Goal: Transaction & Acquisition: Purchase product/service

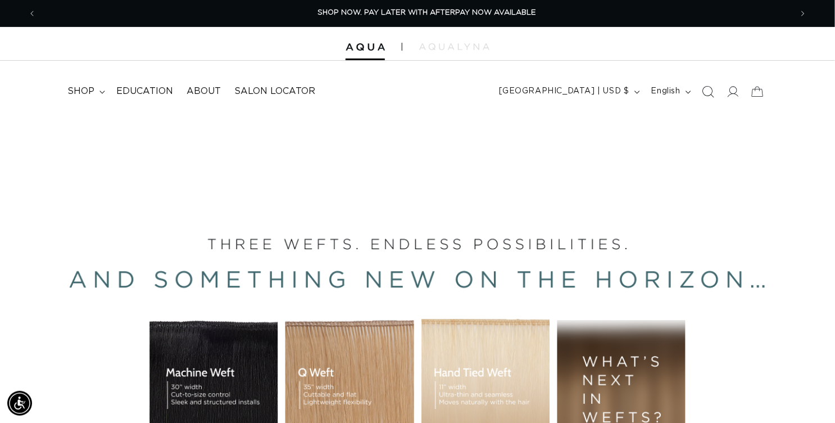
click at [702, 97] on icon "Search" at bounding box center [708, 91] width 12 height 12
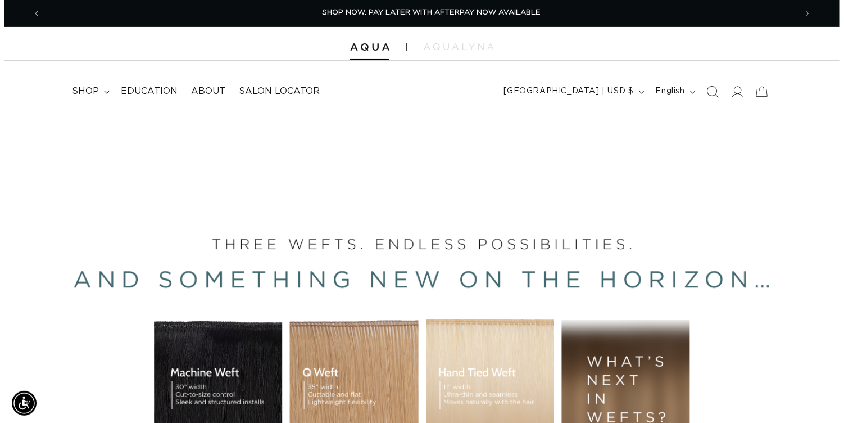
scroll to position [0, 754]
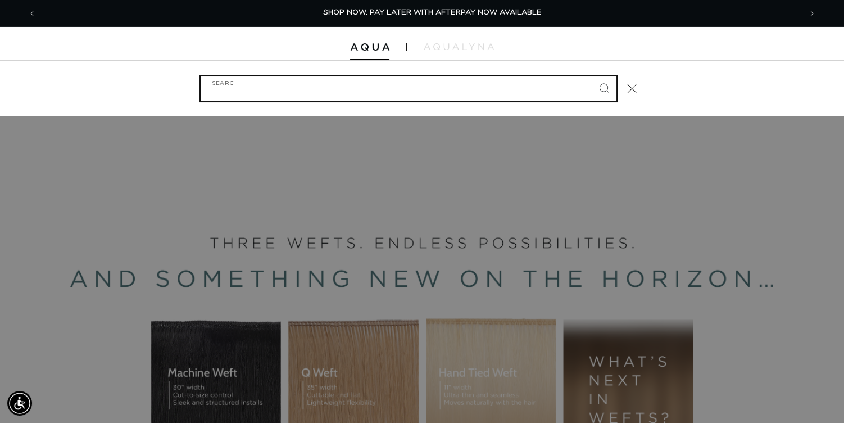
click at [424, 101] on input "Search" at bounding box center [409, 88] width 416 height 25
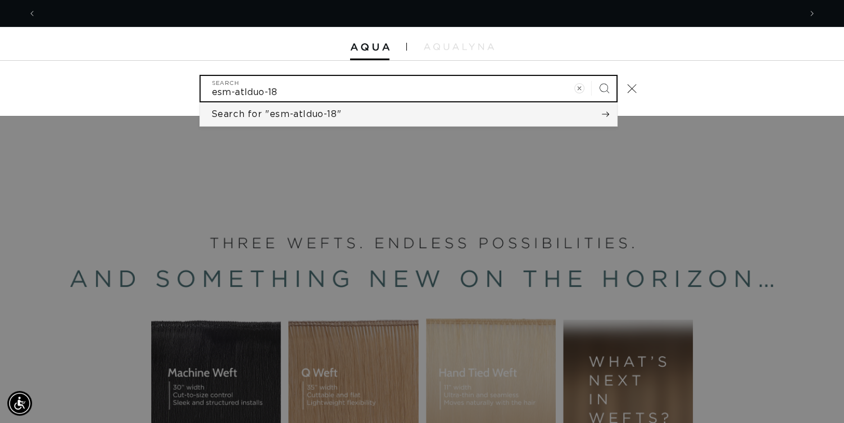
scroll to position [0, 1508]
type input "esm-atlduo-18"
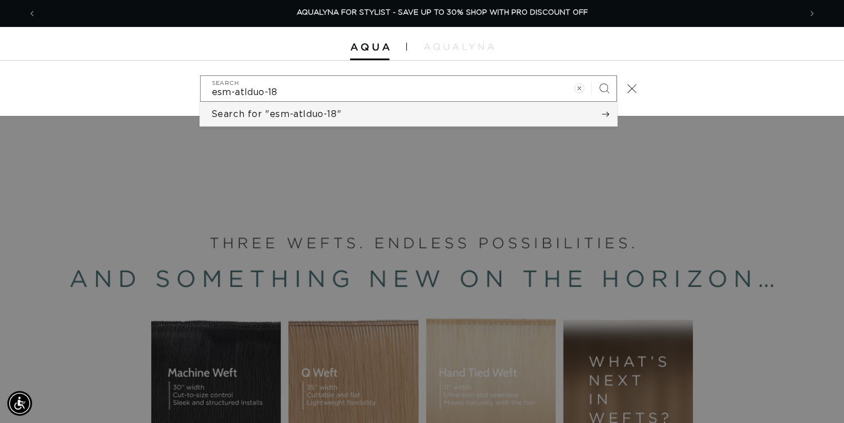
click at [311, 120] on span "Search for "esm-atlduo-18"" at bounding box center [276, 114] width 130 height 12
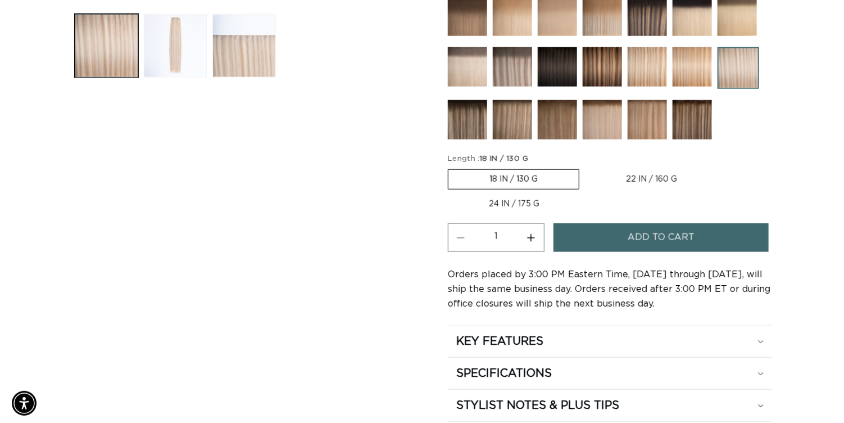
scroll to position [0, 1491]
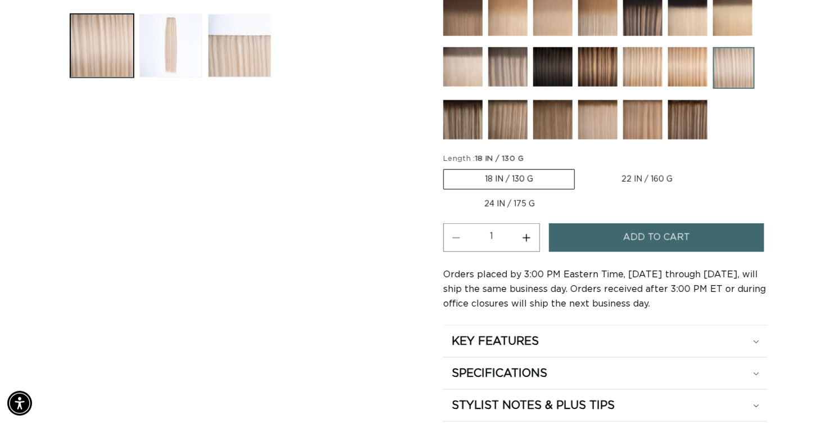
click at [656, 252] on span "Add to cart" at bounding box center [656, 237] width 67 height 29
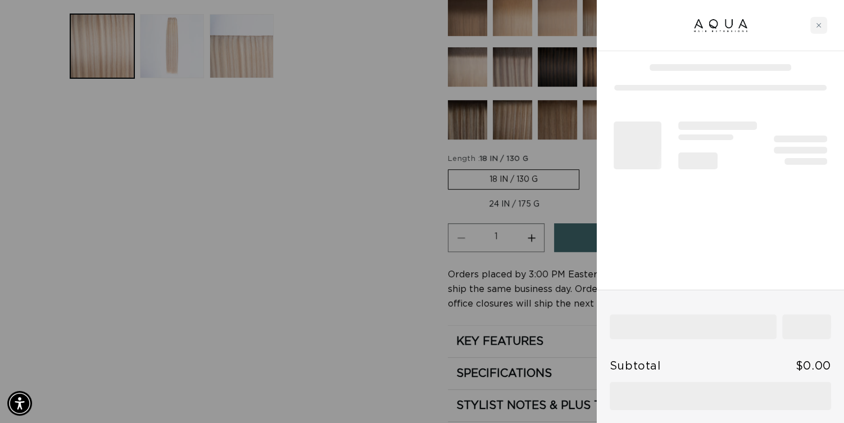
scroll to position [0, 0]
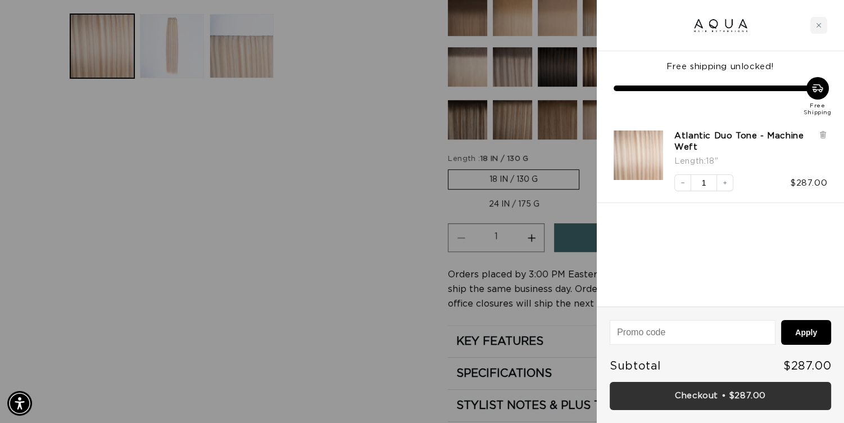
click at [638, 393] on link "Checkout • $287.00" at bounding box center [720, 396] width 221 height 29
